Goal: Task Accomplishment & Management: Complete application form

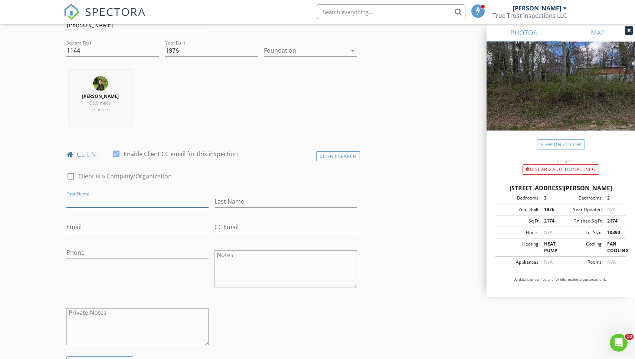
click at [141, 205] on input "First Name" at bounding box center [137, 202] width 142 height 12
paste input "Woodrow Roach"
type input "Woodro"
type input "Roach"
click at [102, 225] on input "Email" at bounding box center [137, 227] width 142 height 12
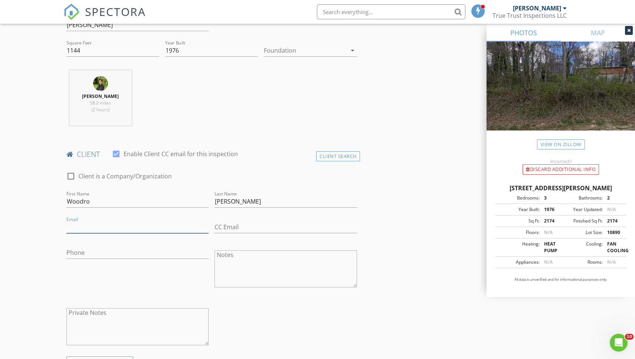
paste input "woodmerch1951jr@gmail.com"
type input "woodmerch1951jr@gmail.com"
click at [108, 255] on input "Phone" at bounding box center [137, 253] width 142 height 12
paste input "843-283-9213"
type input "843-283-9213"
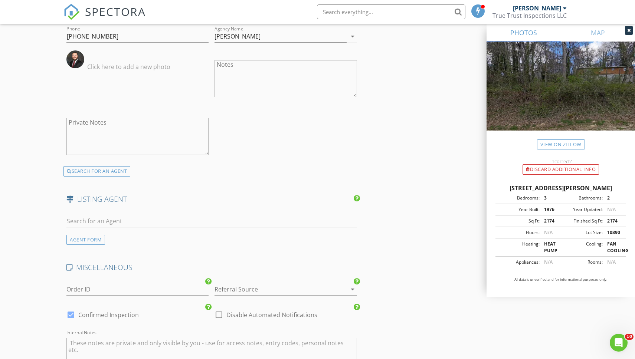
scroll to position [1157, 0]
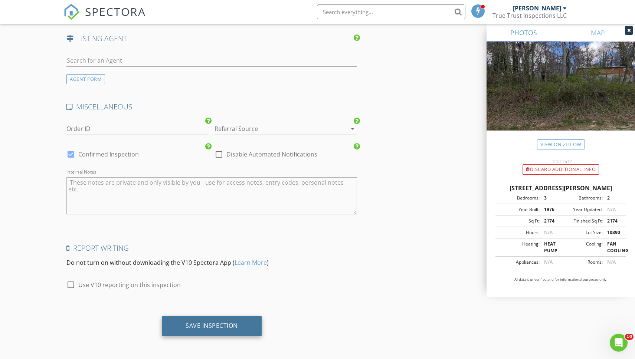
click at [215, 324] on div "Save Inspection" at bounding box center [212, 325] width 52 height 7
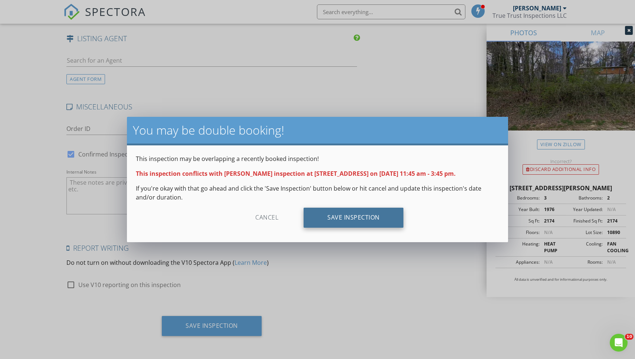
click at [348, 216] on div "Save Inspection" at bounding box center [354, 218] width 100 height 20
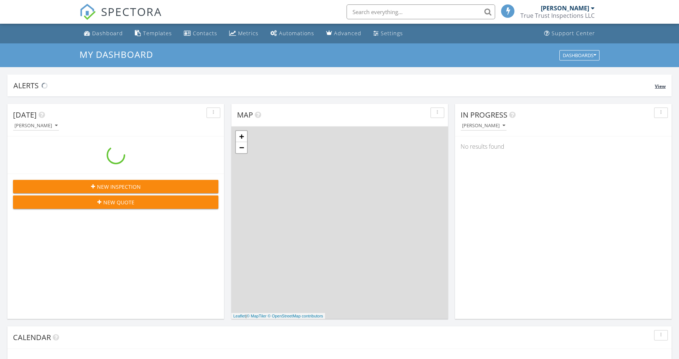
scroll to position [676, 679]
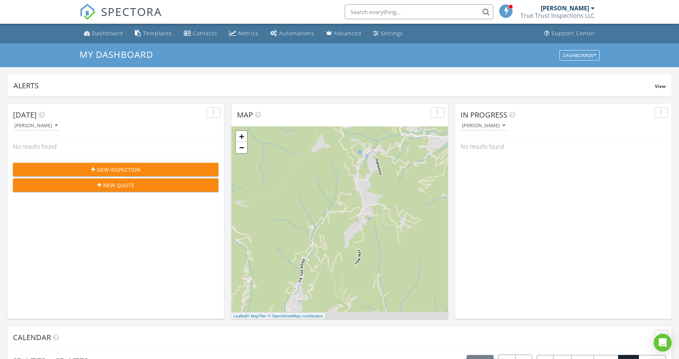
click at [420, 10] on input "text" at bounding box center [419, 11] width 149 height 15
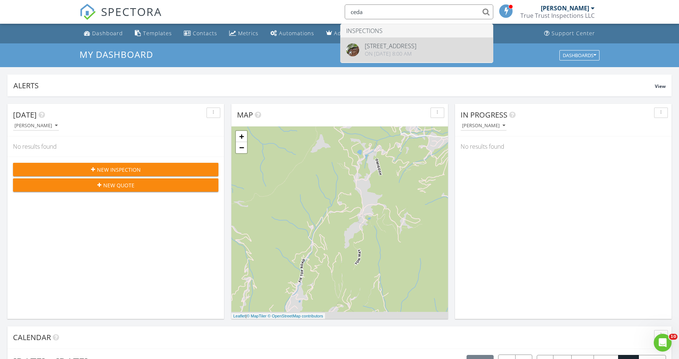
type input "ceda"
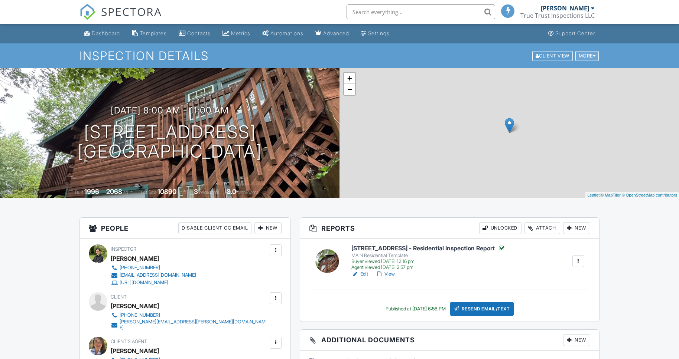
click at [587, 59] on div "More" at bounding box center [587, 56] width 24 height 10
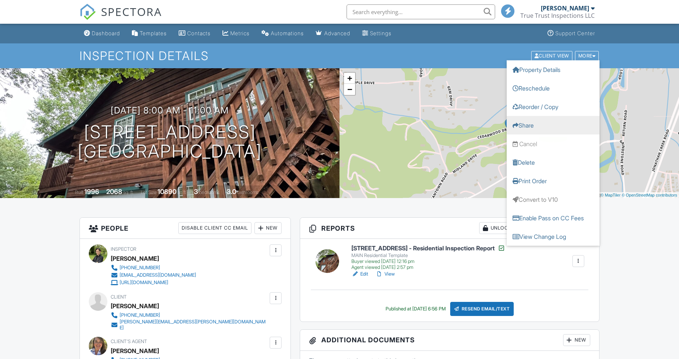
click at [536, 117] on link "Share" at bounding box center [552, 125] width 93 height 19
click at [461, 218] on div "Reports Unlocked Attach New 314 Cedarwood Drive - Residential Inspection Report…" at bounding box center [450, 270] width 300 height 105
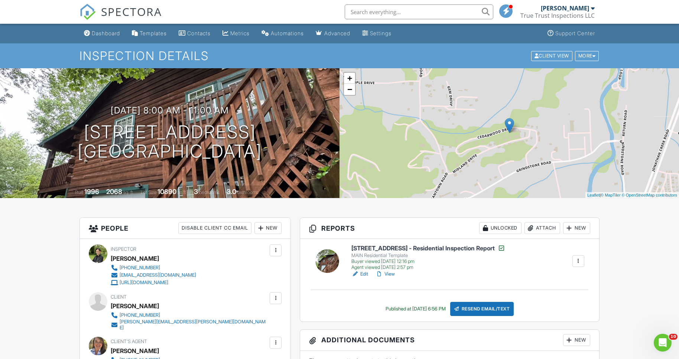
click at [385, 275] on link "View" at bounding box center [384, 274] width 19 height 7
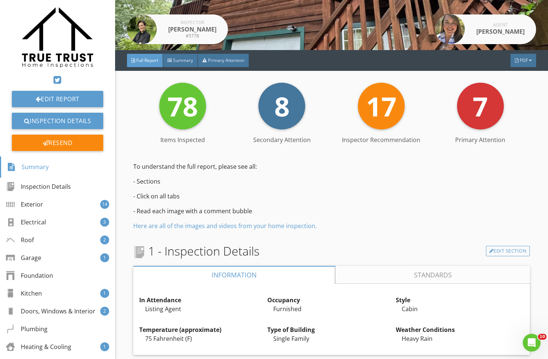
scroll to position [169, 0]
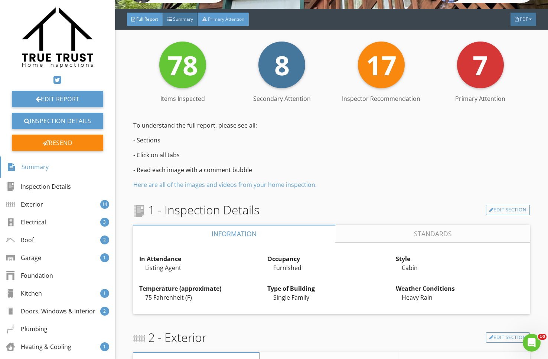
click at [218, 21] on span "Primary Attention" at bounding box center [226, 19] width 36 height 6
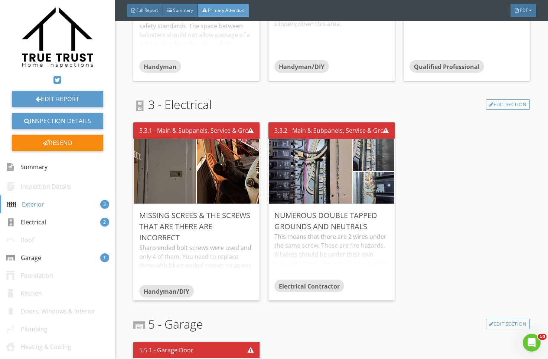
scroll to position [171, 0]
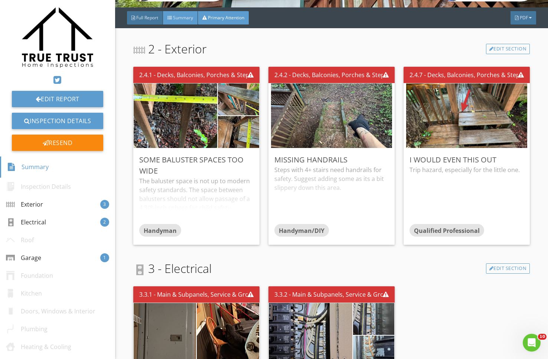
click at [179, 19] on span "Summary" at bounding box center [183, 17] width 20 height 6
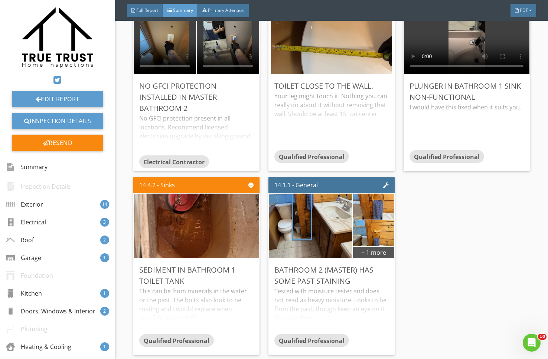
scroll to position [3196, 0]
